Goal: Task Accomplishment & Management: Use online tool/utility

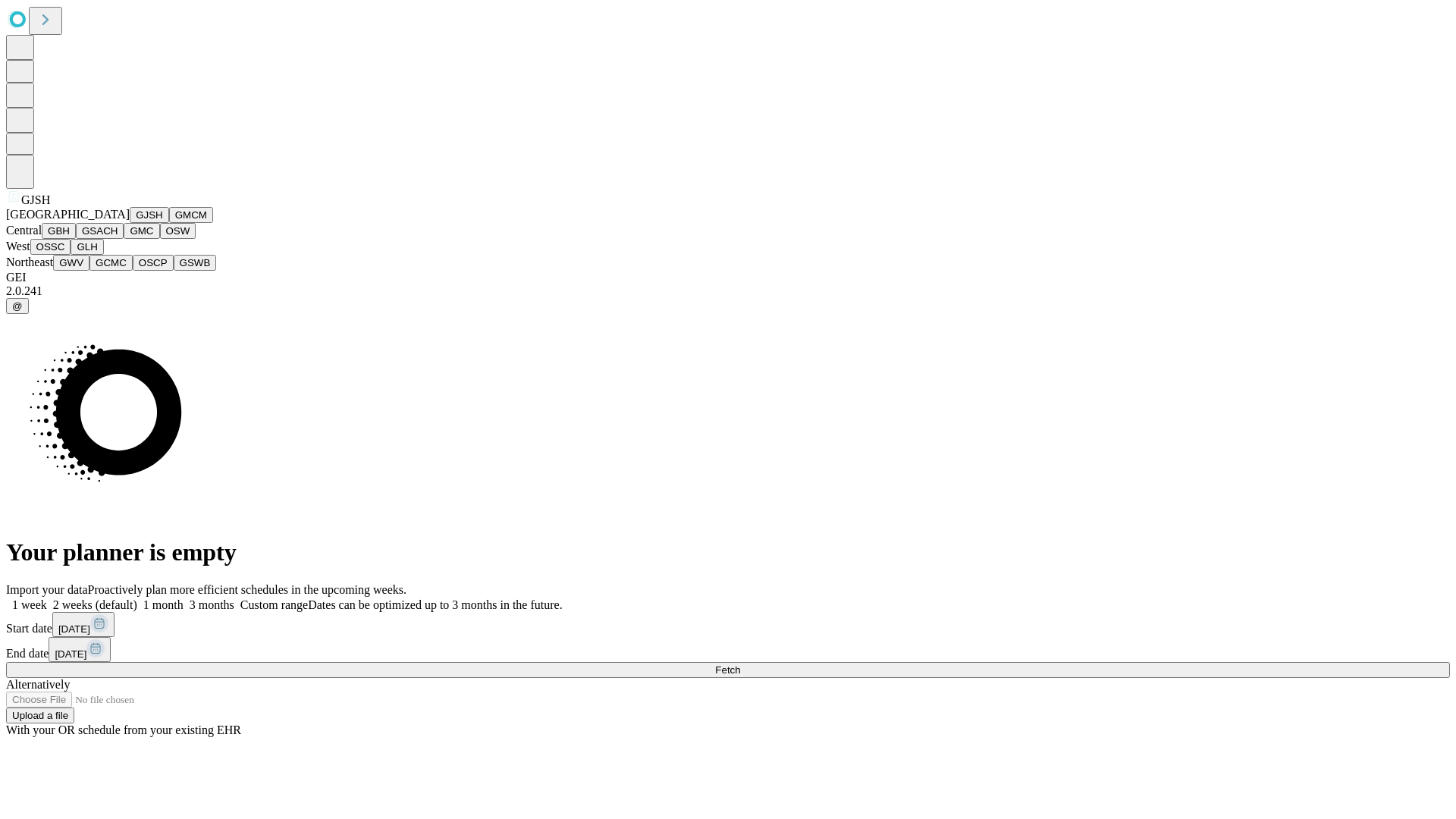
click at [129, 223] on button "GJSH" at bounding box center [148, 215] width 40 height 16
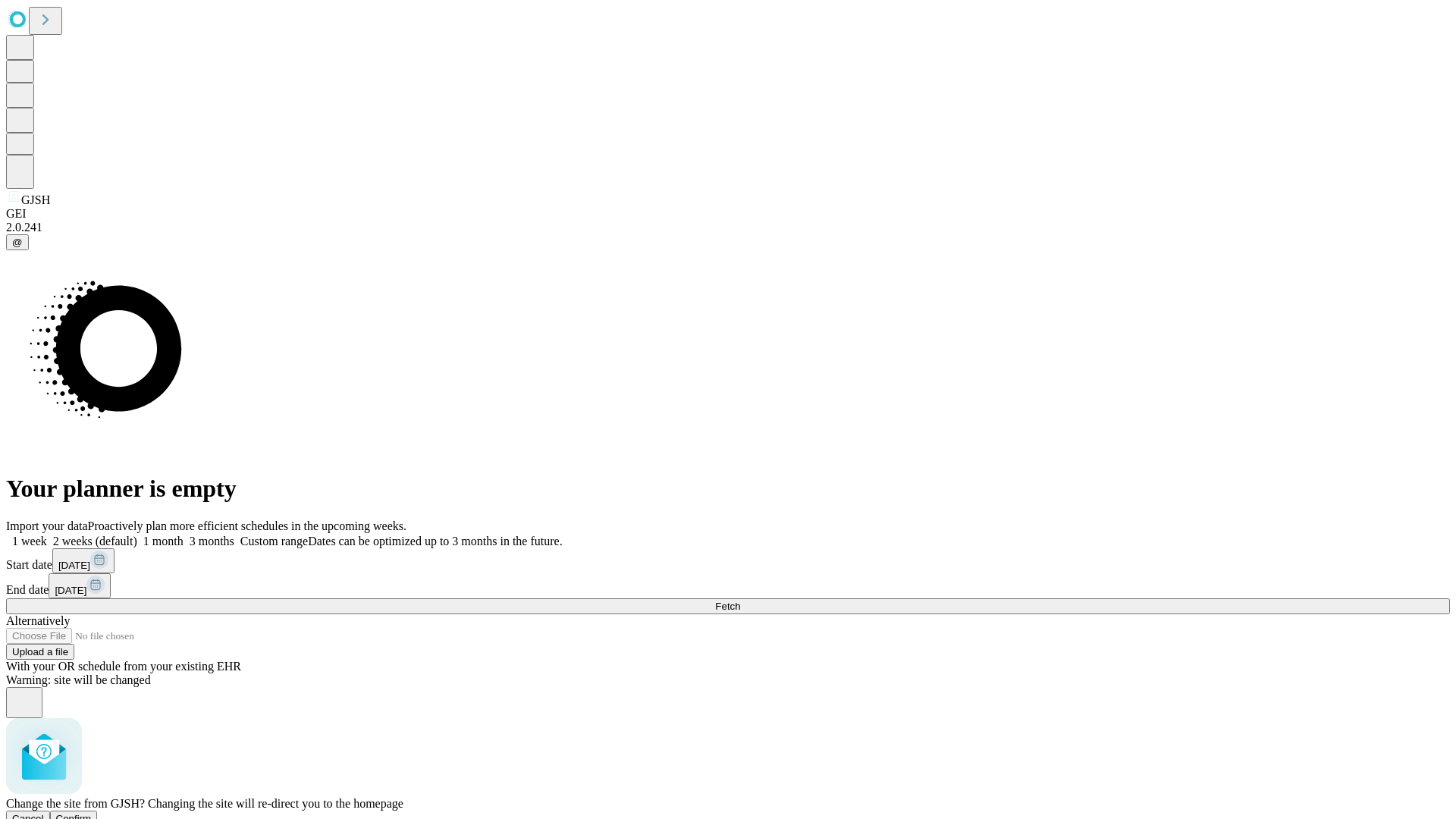
click at [92, 813] on span "Confirm" at bounding box center [73, 819] width 36 height 12
click at [137, 534] on label "2 weeks (default)" at bounding box center [93, 540] width 91 height 13
click at [740, 601] on span "Fetch" at bounding box center [727, 607] width 25 height 12
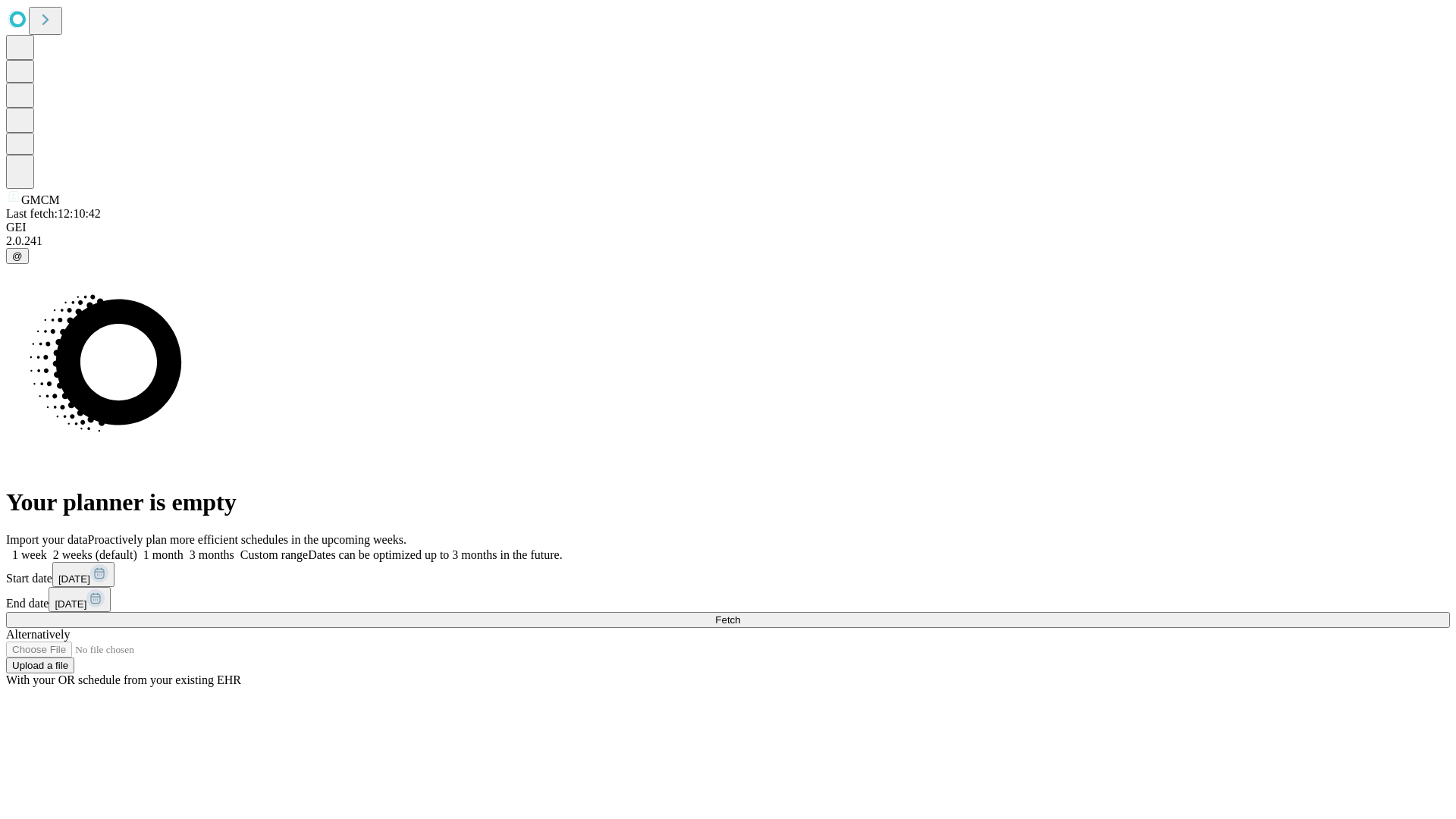
click at [137, 548] on label "2 weeks (default)" at bounding box center [93, 554] width 91 height 13
click at [740, 614] on span "Fetch" at bounding box center [727, 620] width 25 height 12
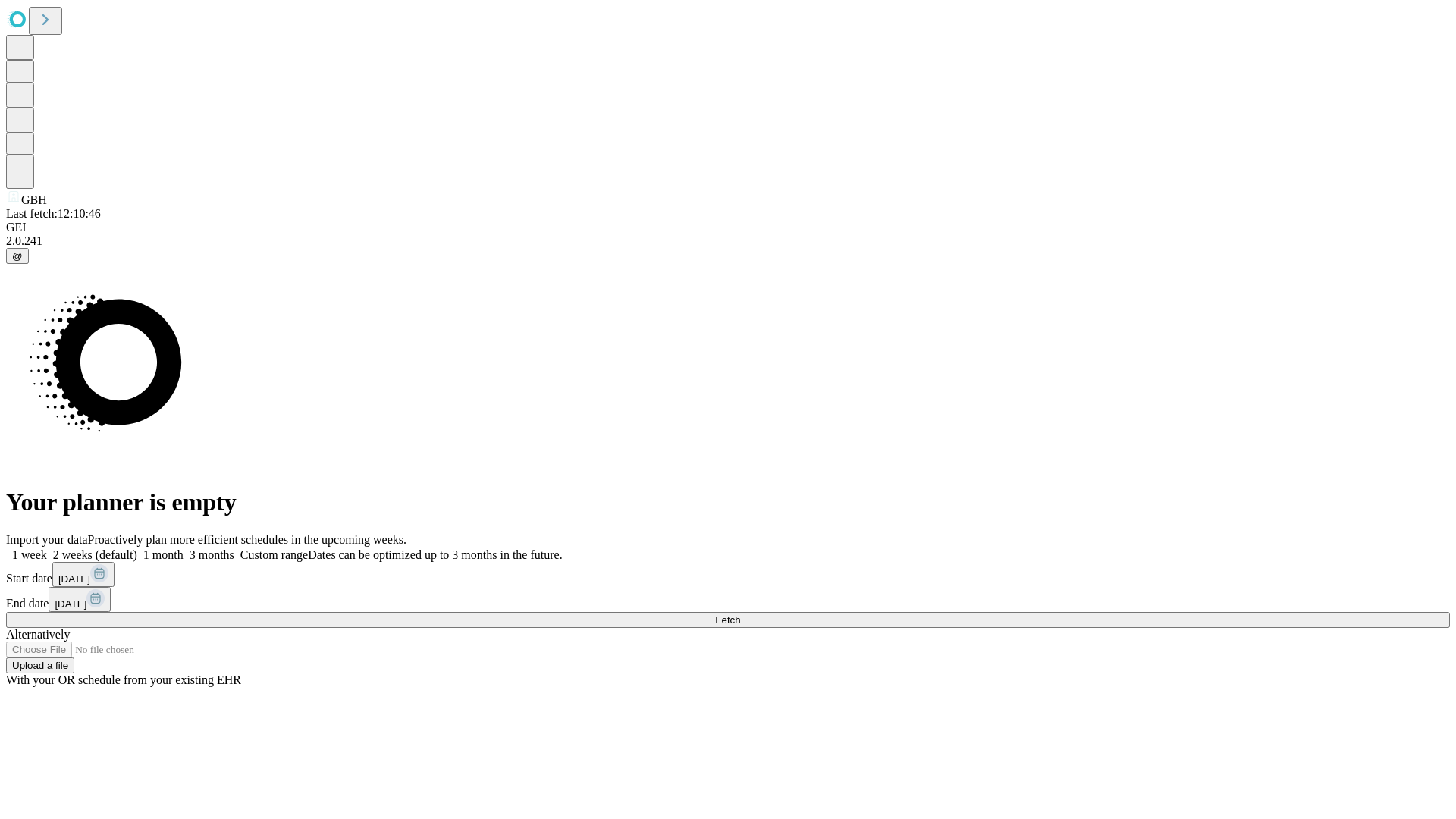
click at [137, 548] on label "2 weeks (default)" at bounding box center [93, 554] width 91 height 13
click at [740, 614] on span "Fetch" at bounding box center [727, 620] width 25 height 12
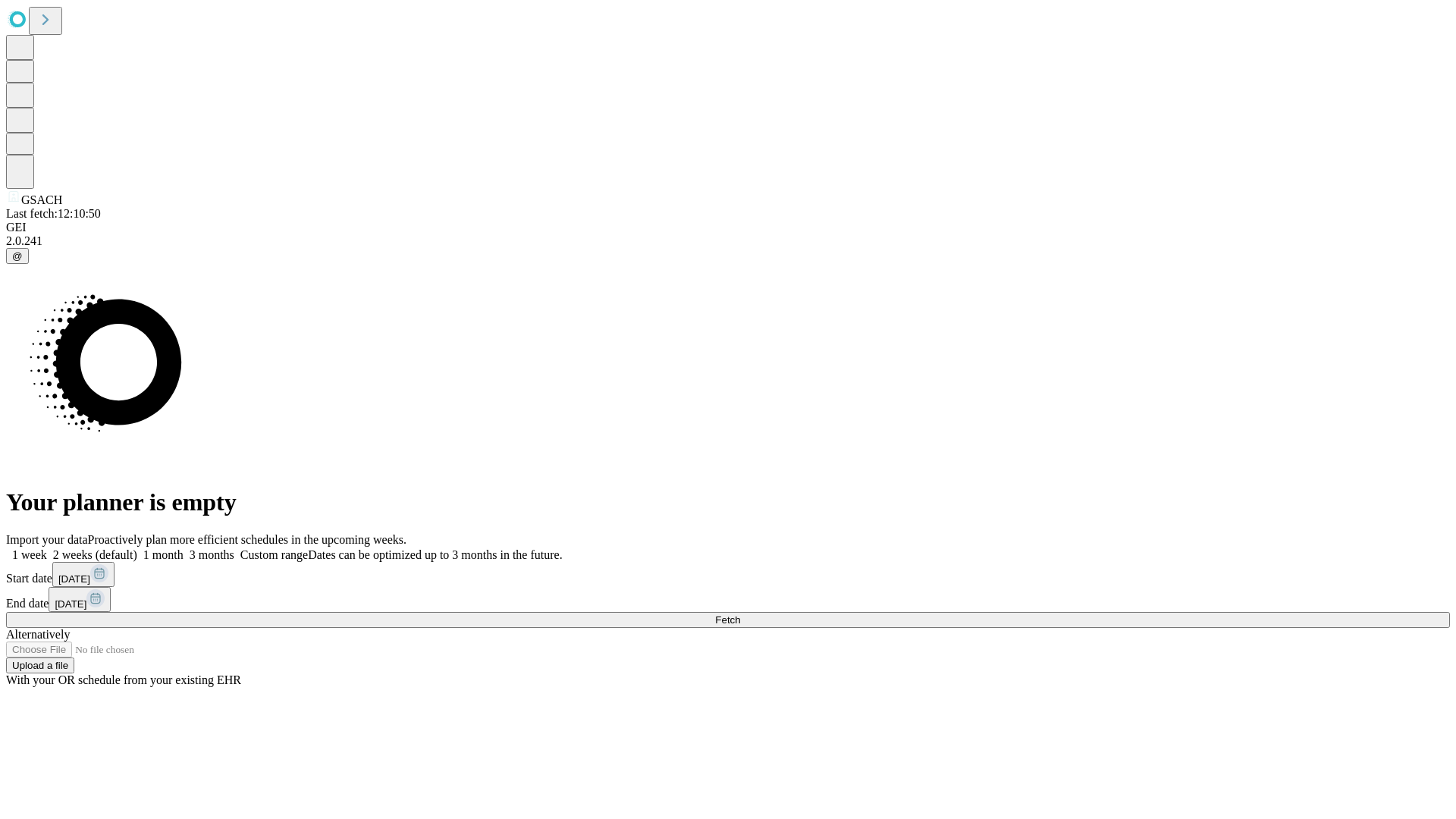
click at [137, 548] on label "2 weeks (default)" at bounding box center [93, 554] width 91 height 13
click at [740, 614] on span "Fetch" at bounding box center [727, 620] width 25 height 12
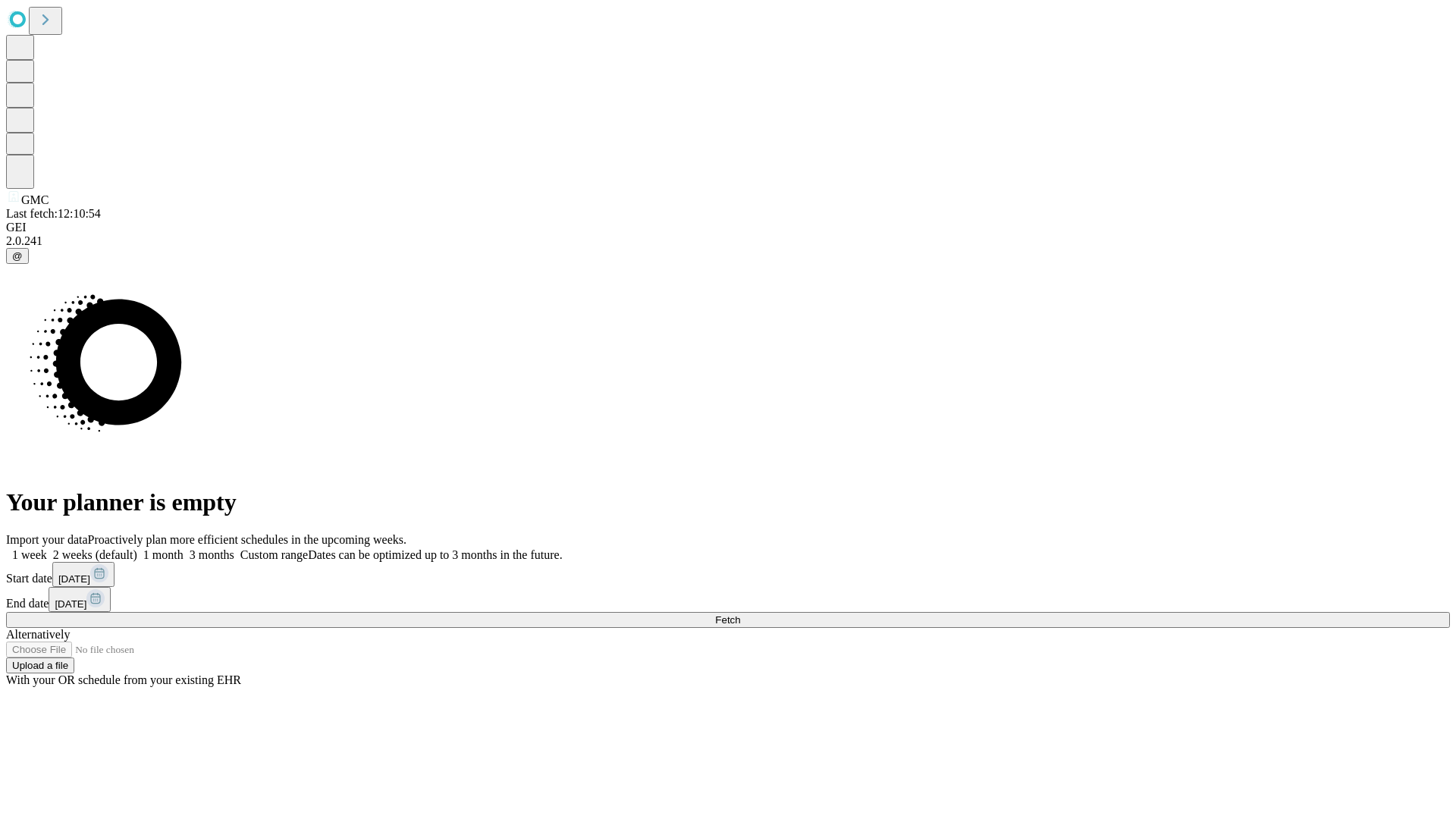
click at [137, 548] on label "2 weeks (default)" at bounding box center [93, 554] width 91 height 13
click at [740, 614] on span "Fetch" at bounding box center [727, 620] width 25 height 12
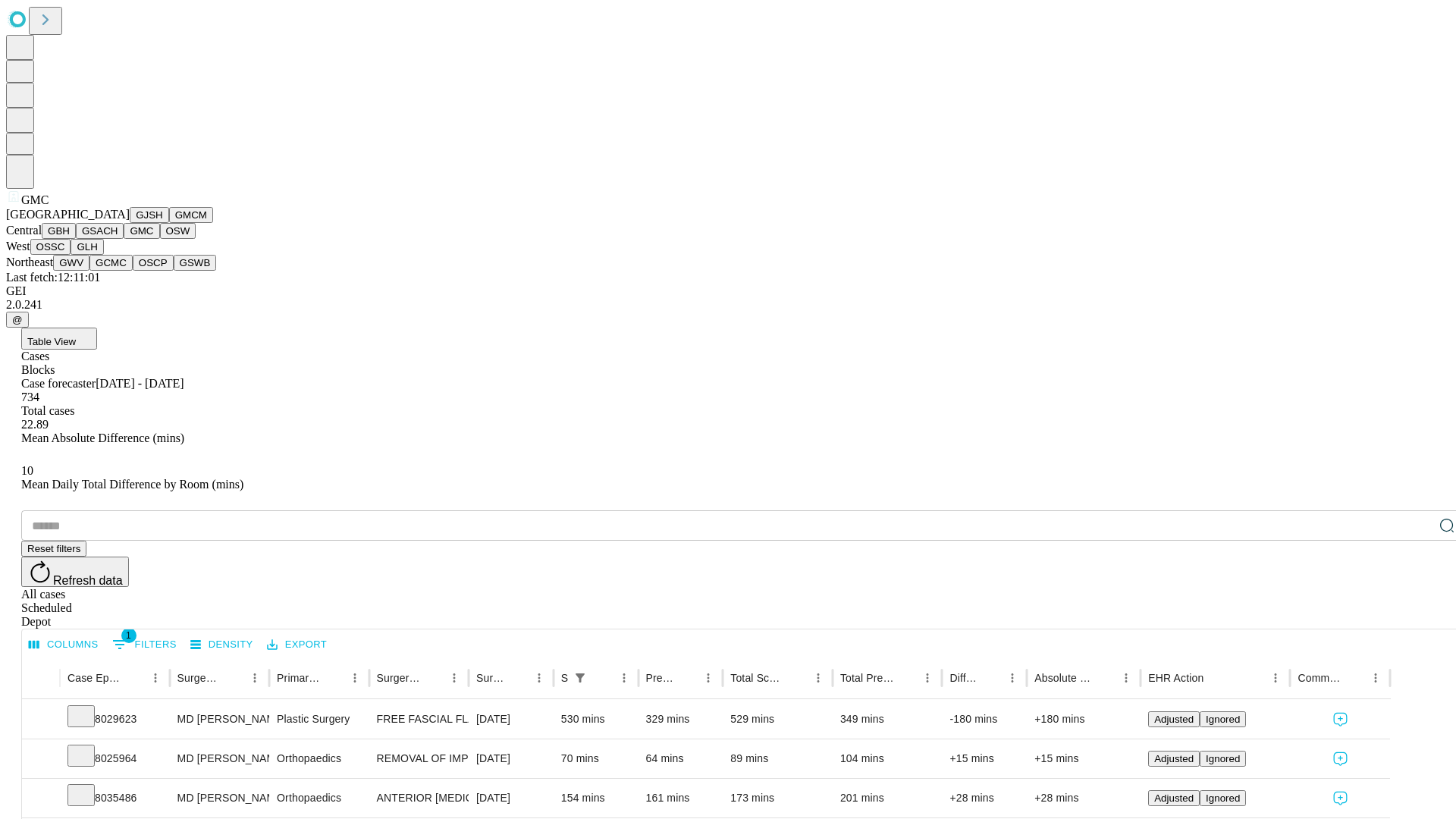
click at [160, 239] on button "OSW" at bounding box center [178, 231] width 37 height 16
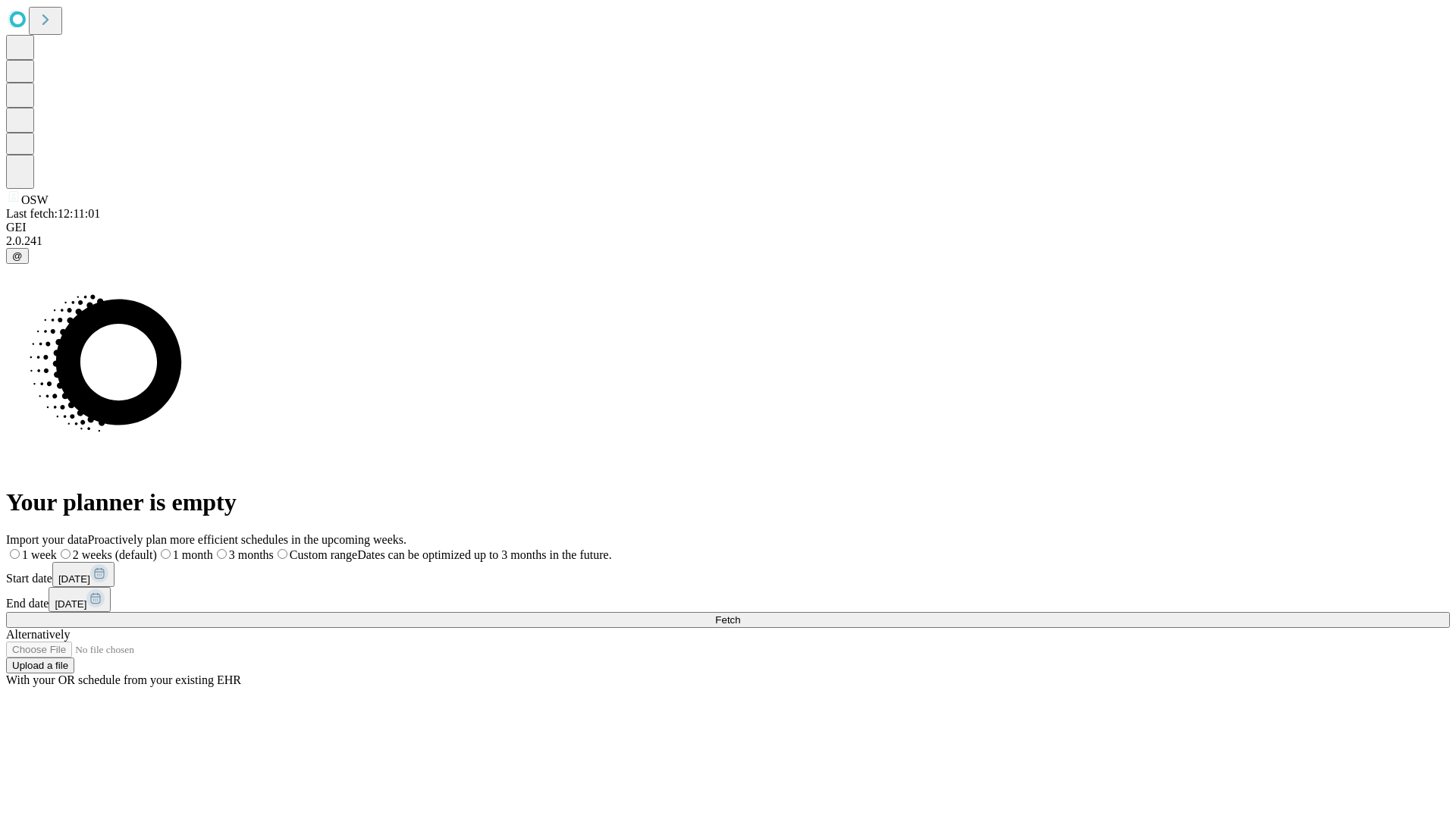
click at [157, 548] on label "2 weeks (default)" at bounding box center [107, 554] width 100 height 13
click at [740, 614] on span "Fetch" at bounding box center [727, 620] width 25 height 12
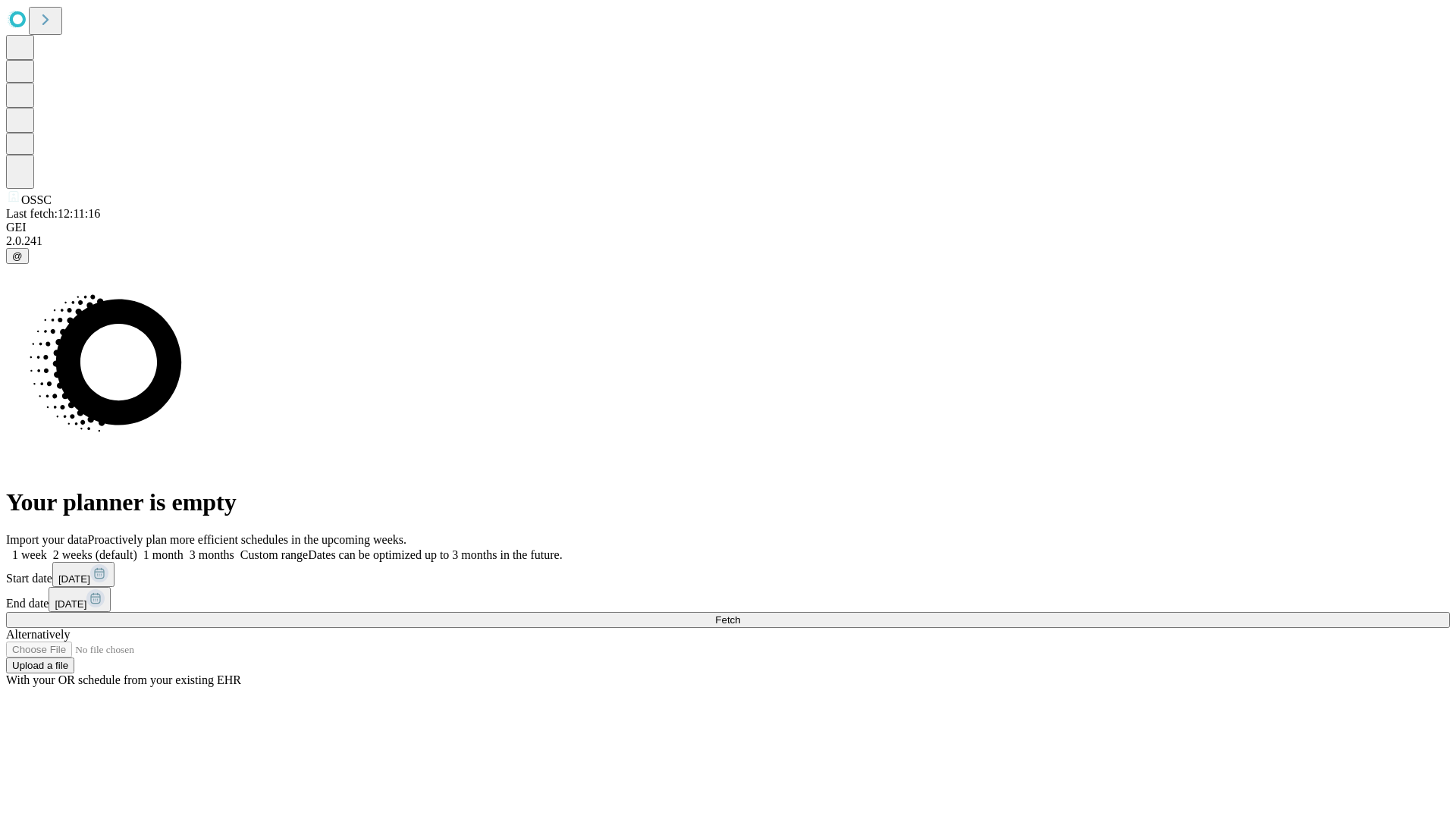
click at [137, 548] on label "2 weeks (default)" at bounding box center [93, 554] width 91 height 13
click at [740, 614] on span "Fetch" at bounding box center [727, 620] width 25 height 12
click at [137, 548] on label "2 weeks (default)" at bounding box center [93, 554] width 91 height 13
click at [740, 614] on span "Fetch" at bounding box center [727, 620] width 25 height 12
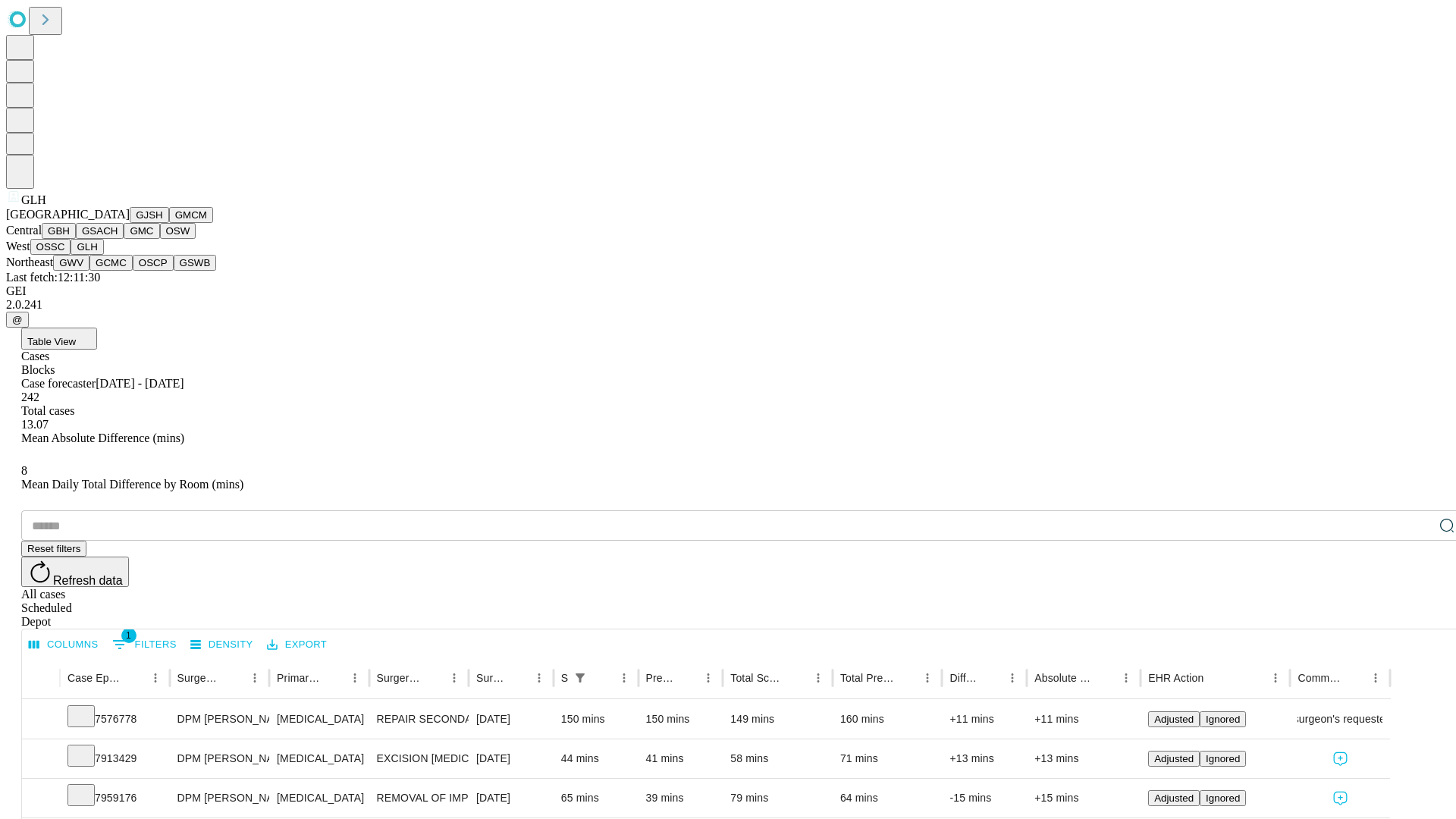
click at [90, 271] on button "GWV" at bounding box center [71, 262] width 37 height 16
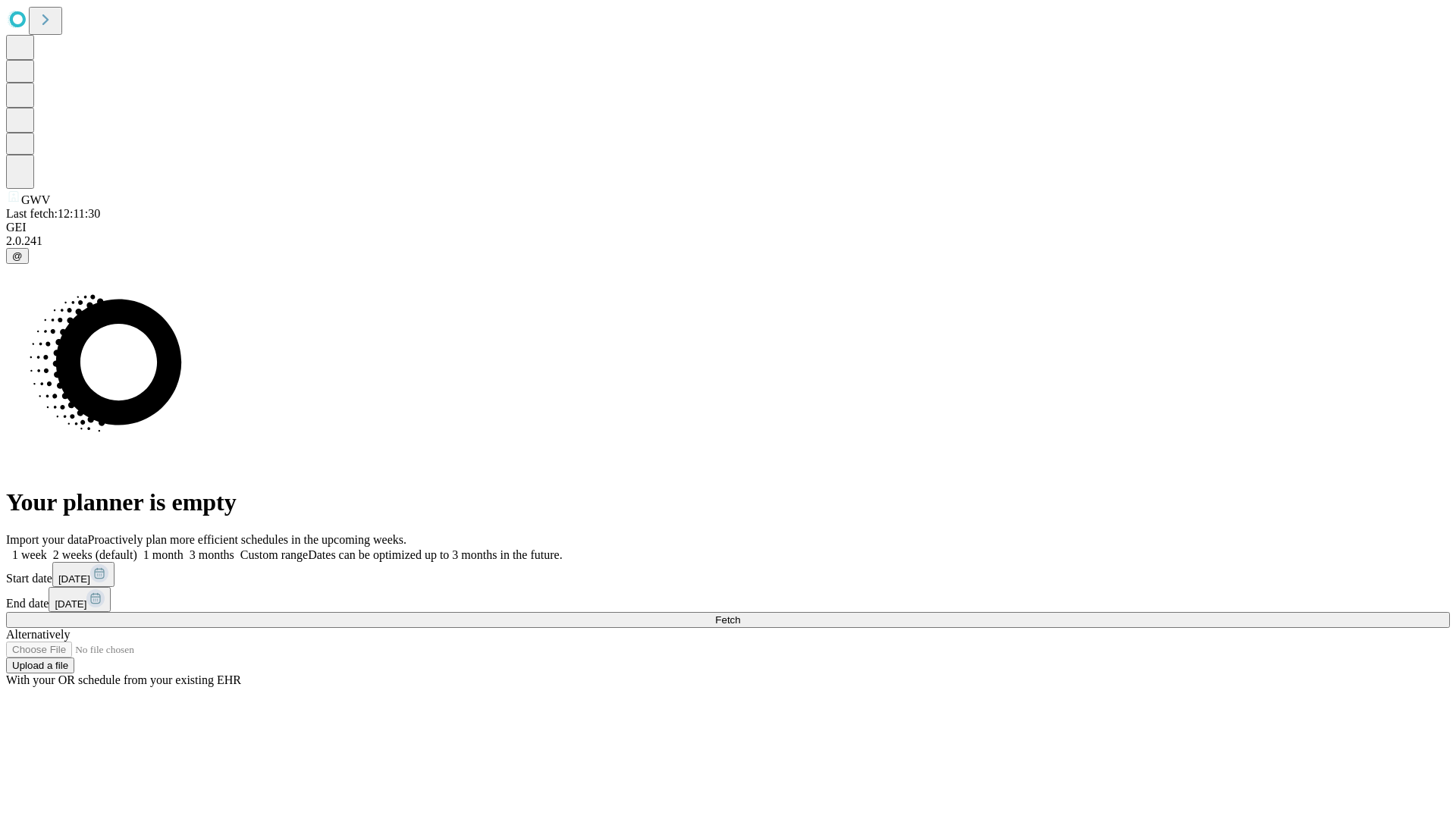
click at [137, 548] on label "2 weeks (default)" at bounding box center [93, 554] width 91 height 13
click at [740, 614] on span "Fetch" at bounding box center [727, 620] width 25 height 12
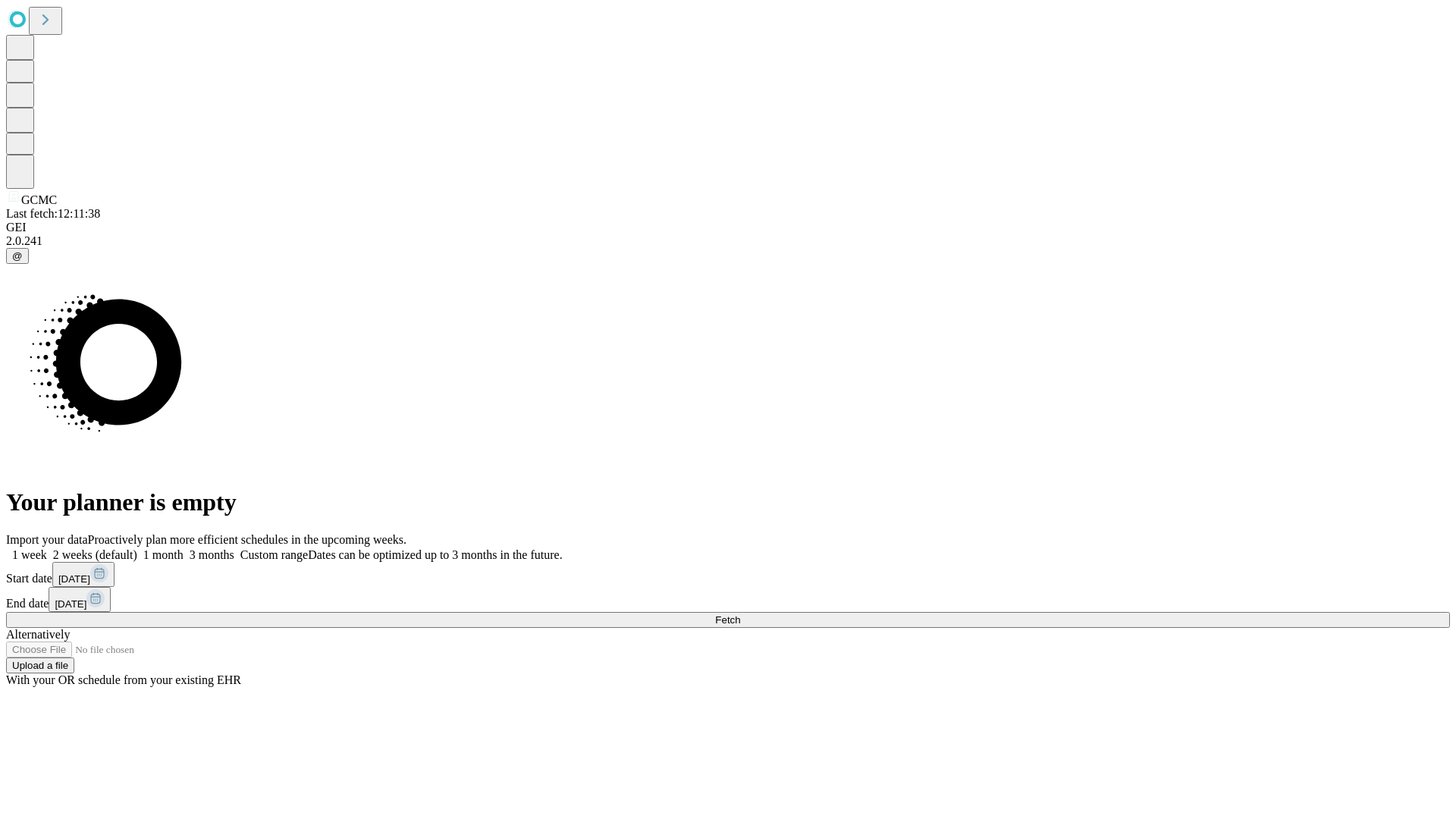
click at [740, 614] on span "Fetch" at bounding box center [727, 620] width 25 height 12
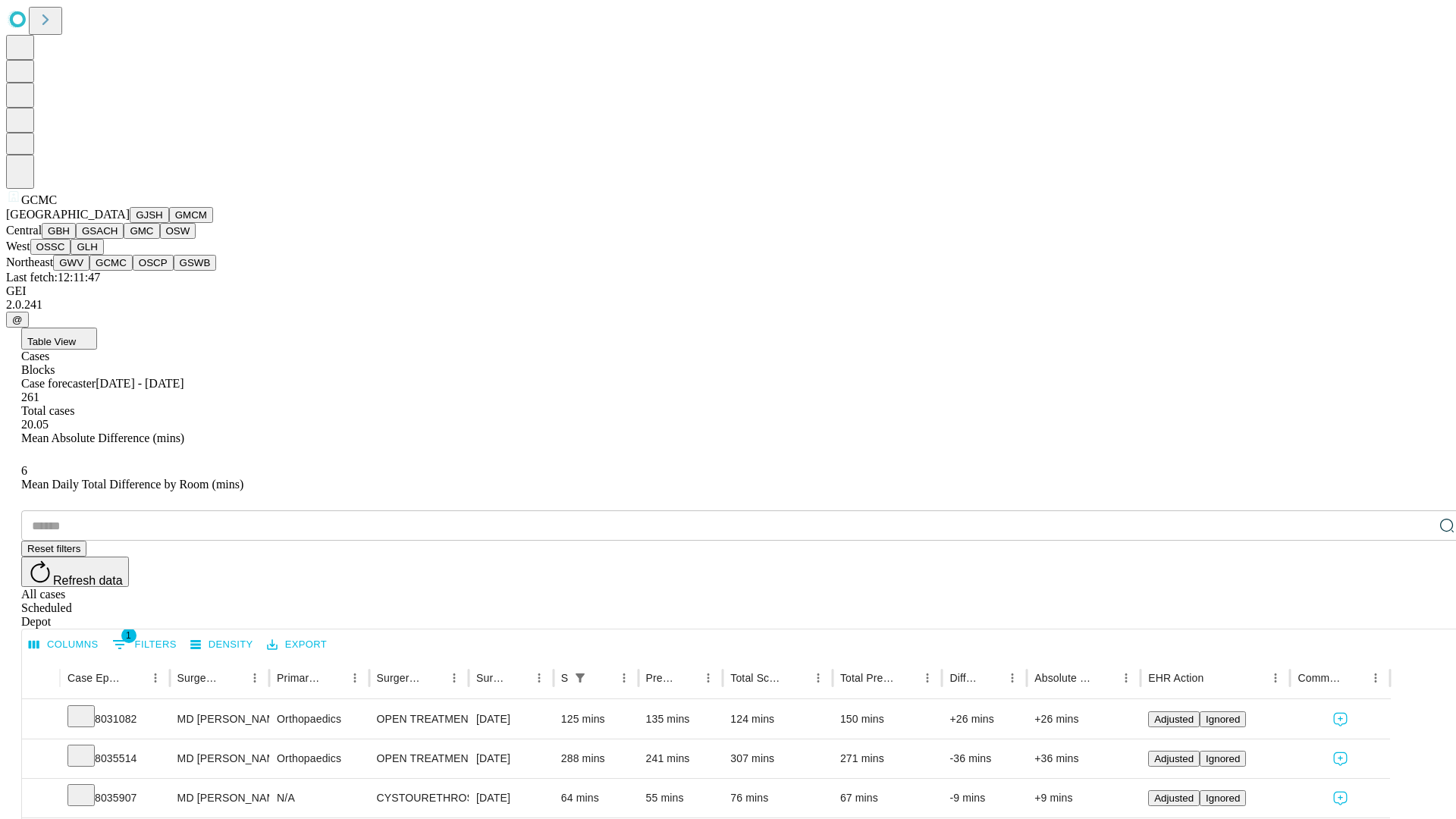
click at [133, 271] on button "OSCP" at bounding box center [153, 262] width 40 height 16
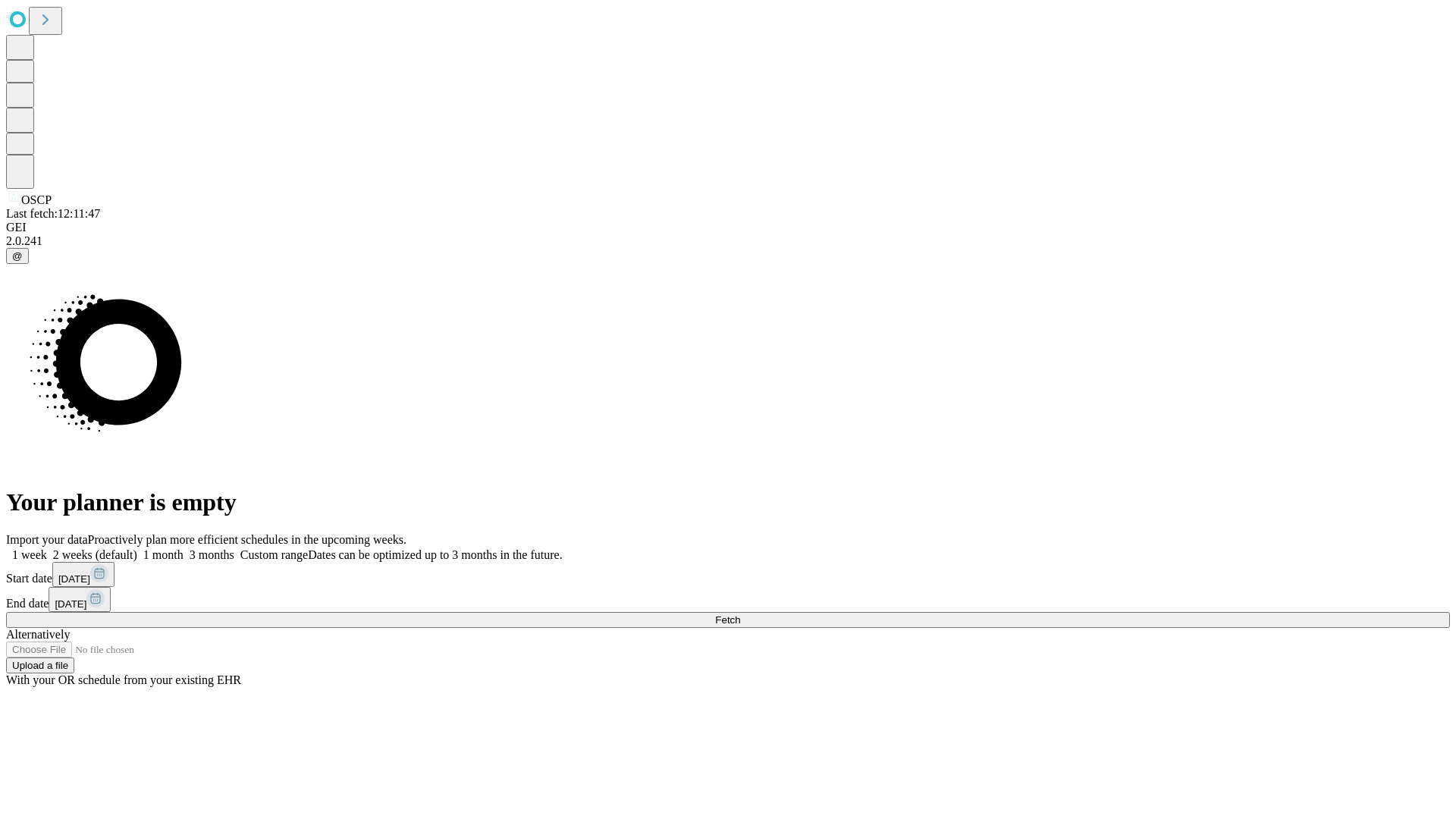
click at [137, 548] on label "2 weeks (default)" at bounding box center [93, 554] width 91 height 13
click at [740, 614] on span "Fetch" at bounding box center [727, 620] width 25 height 12
